Goal: Task Accomplishment & Management: Use online tool/utility

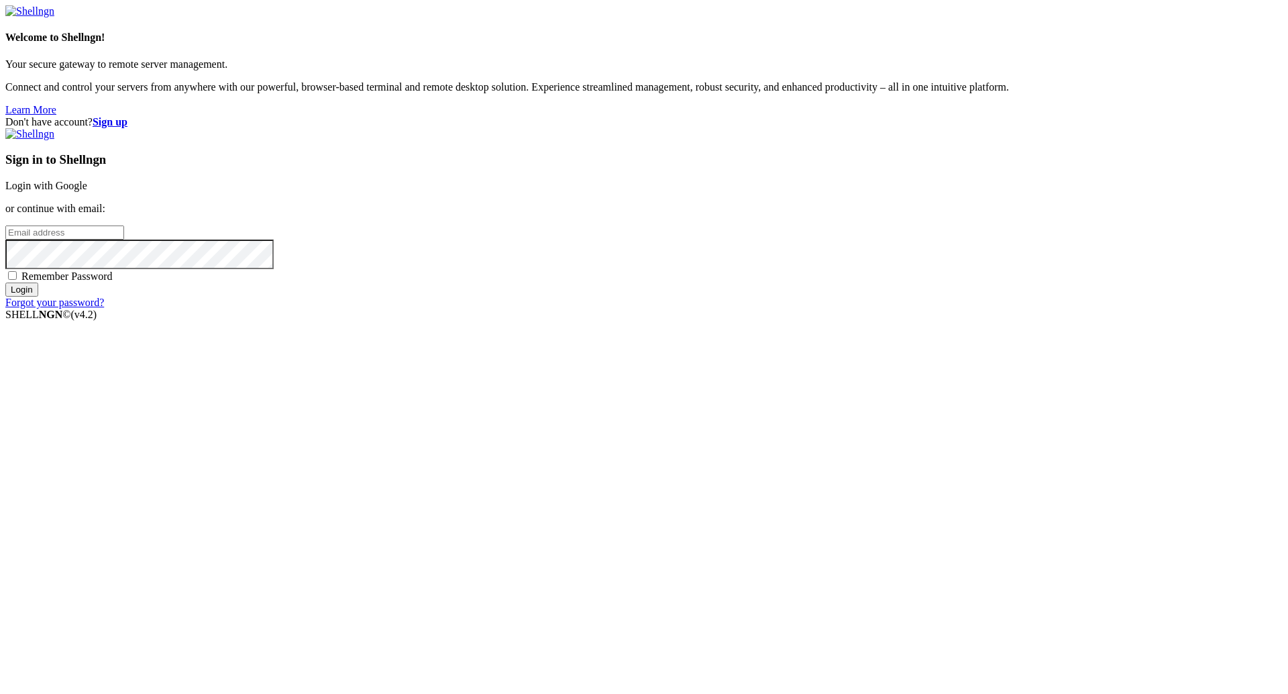
type input "[PERSON_NAME][EMAIL_ADDRESS][DOMAIN_NAME]"
click at [486, 117] on div "Don't have account? Sign up Sign in to Shellngn Login with Google or continue w…" at bounding box center [644, 212] width 1278 height 193
click at [38, 117] on input "Login" at bounding box center [21, 290] width 33 height 14
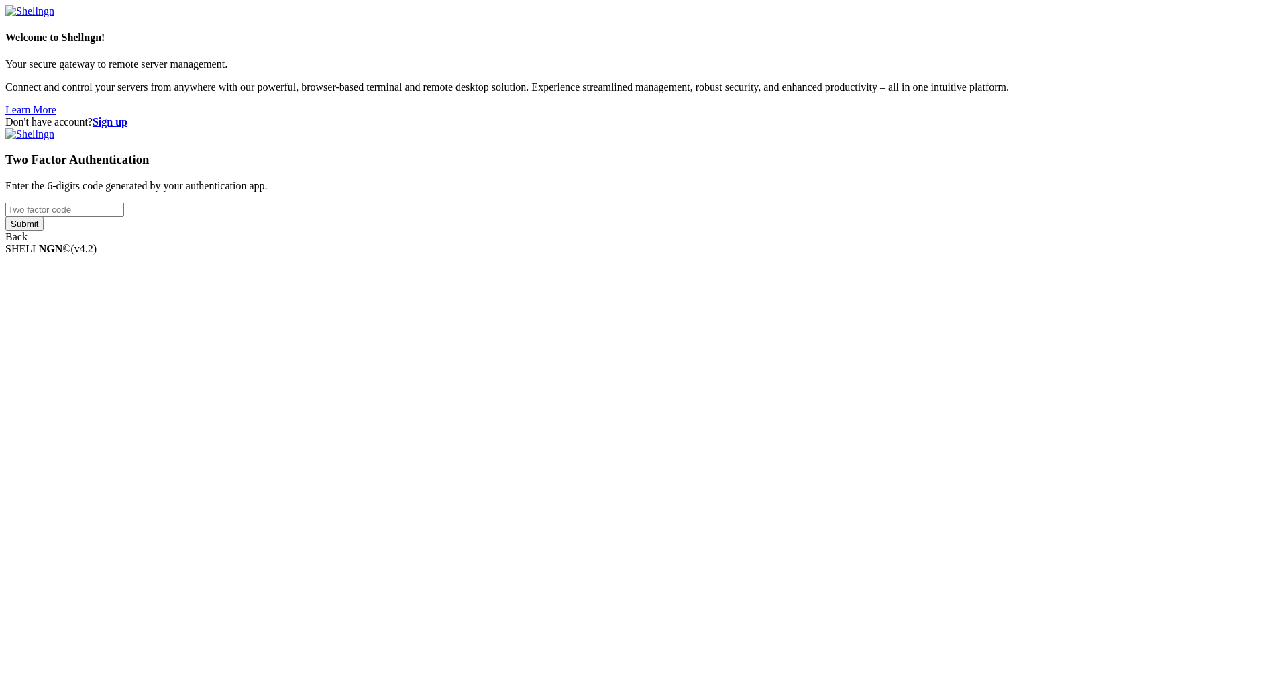
click at [124, 117] on input "number" at bounding box center [64, 210] width 119 height 14
type input "097422"
click at [44, 117] on input "Submit" at bounding box center [24, 224] width 38 height 14
